Goal: Transaction & Acquisition: Purchase product/service

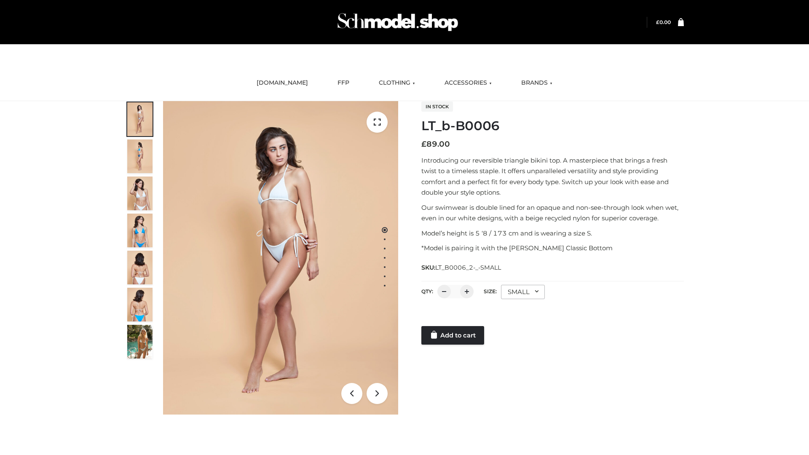
click at [453, 335] on link "Add to cart" at bounding box center [452, 335] width 63 height 19
